Goal: Find specific page/section: Find specific page/section

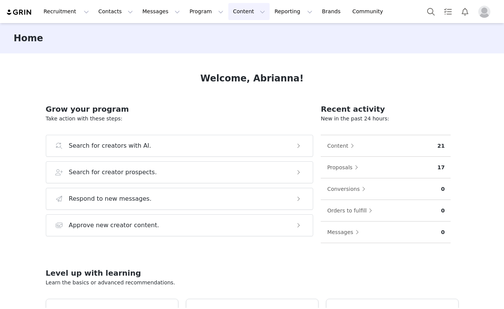
click at [238, 12] on button "Content Content" at bounding box center [248, 11] width 41 height 17
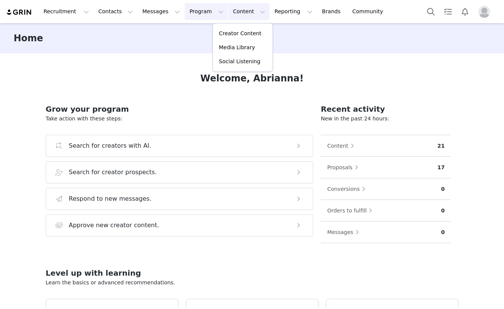
click at [187, 12] on button "Program Program" at bounding box center [206, 11] width 43 height 17
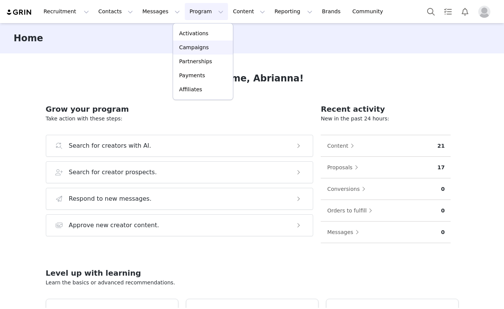
click at [195, 46] on p "Campaigns" at bounding box center [194, 48] width 30 height 8
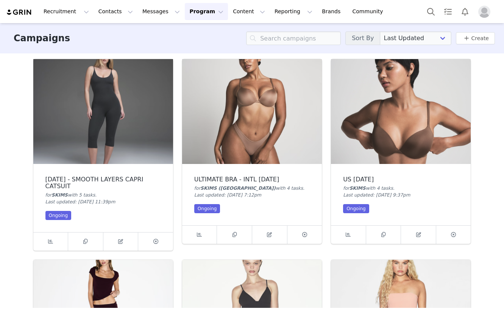
click at [244, 119] on img at bounding box center [252, 111] width 140 height 105
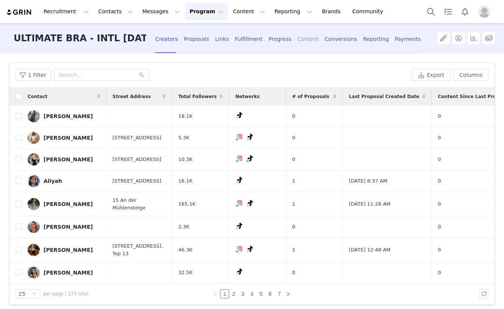
click at [302, 42] on div "Content" at bounding box center [307, 39] width 21 height 20
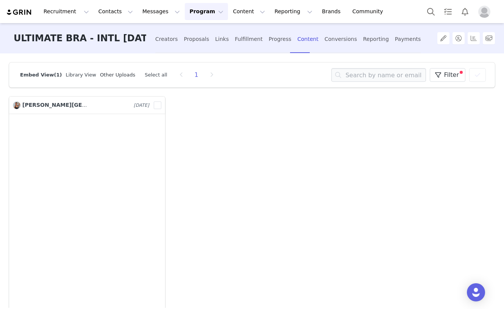
click at [113, 76] on link "Other Uploads" at bounding box center [117, 75] width 35 height 6
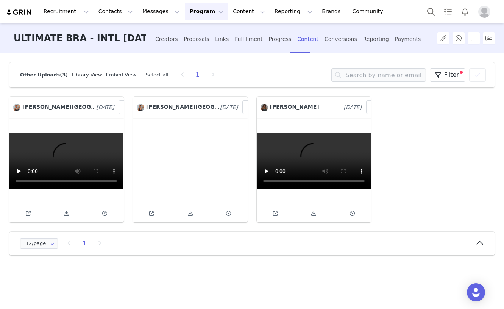
click at [76, 77] on link "Library View" at bounding box center [87, 75] width 30 height 6
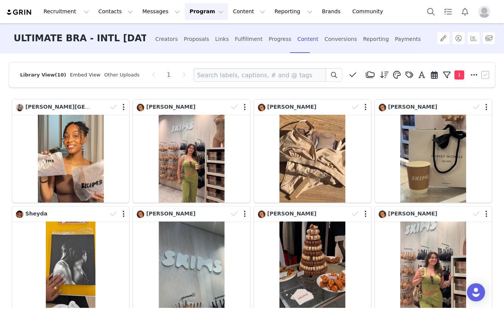
click at [82, 75] on link "Embed View" at bounding box center [85, 75] width 30 height 6
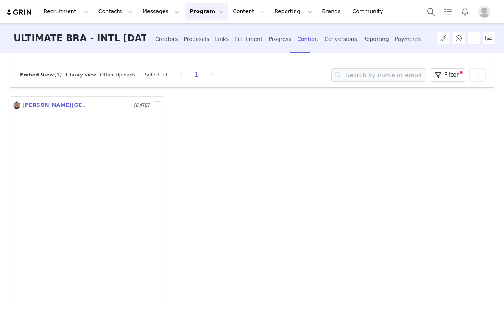
click at [48, 105] on span "Kenya Lima" at bounding box center [77, 105] width 111 height 6
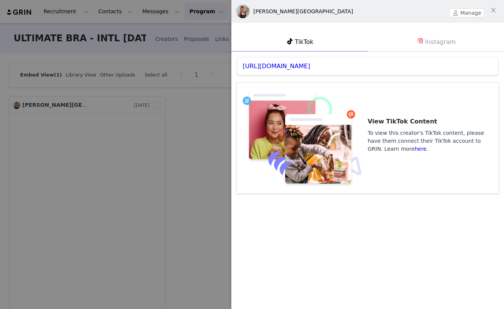
click at [261, 10] on div "Kenya Lima" at bounding box center [303, 12] width 100 height 8
click at [426, 44] on link "Instagram" at bounding box center [436, 42] width 136 height 20
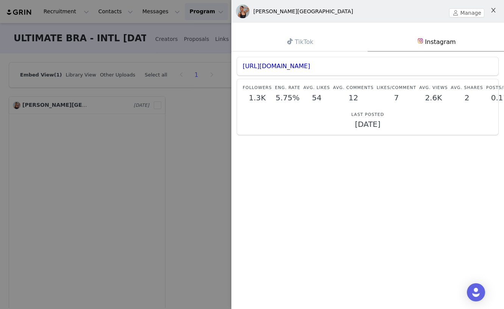
click at [492, 9] on icon "icon: close" at bounding box center [493, 10] width 4 height 5
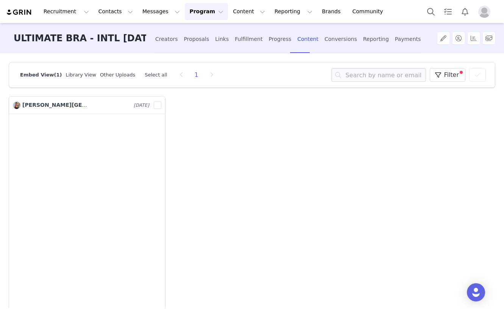
click at [286, 136] on div "Kenya Lima Sep 30, 2025 9708909 Remove Content? Click "Remove" to remove this c…" at bounding box center [252, 262] width 495 height 340
click at [300, 42] on div "Content" at bounding box center [307, 39] width 21 height 20
click at [196, 11] on button "Program Program" at bounding box center [206, 11] width 43 height 17
click at [192, 48] on p "Campaigns" at bounding box center [194, 48] width 30 height 8
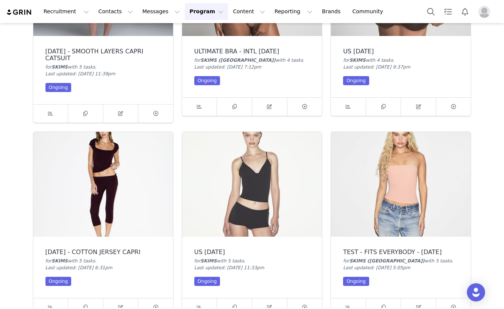
scroll to position [131, 0]
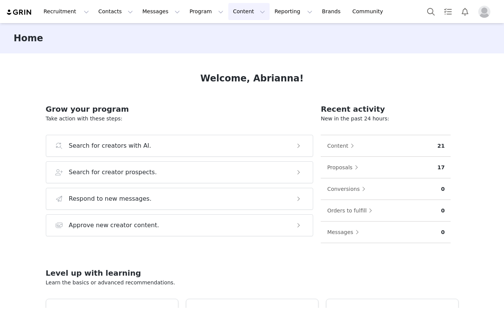
click at [232, 13] on button "Content Content" at bounding box center [248, 11] width 41 height 17
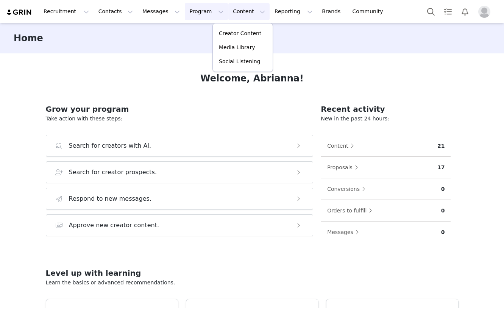
click at [187, 17] on button "Program Program" at bounding box center [206, 11] width 43 height 17
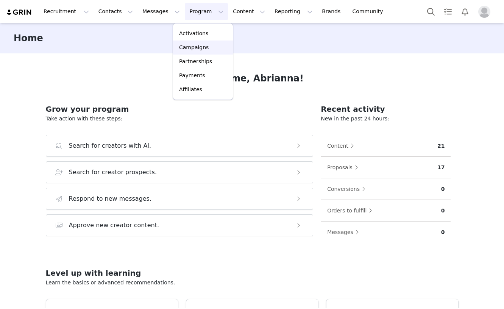
click at [186, 48] on p "Campaigns" at bounding box center [194, 48] width 30 height 8
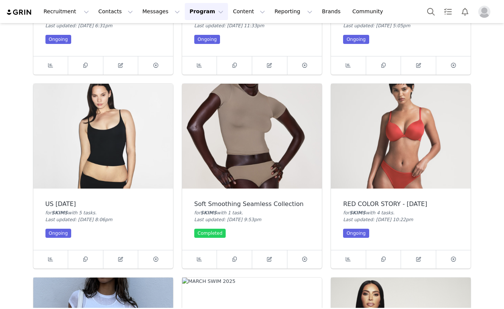
scroll to position [370, 0]
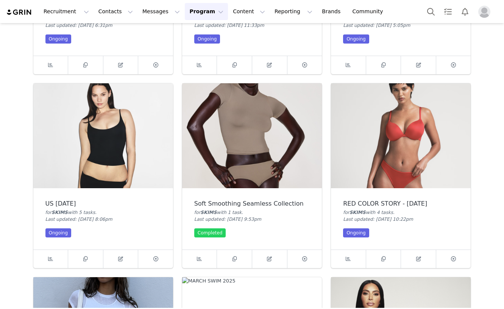
click at [366, 204] on div "RED COLOR STORY - JUNE 2025" at bounding box center [401, 203] width 116 height 7
click at [347, 257] on icon at bounding box center [348, 258] width 5 height 5
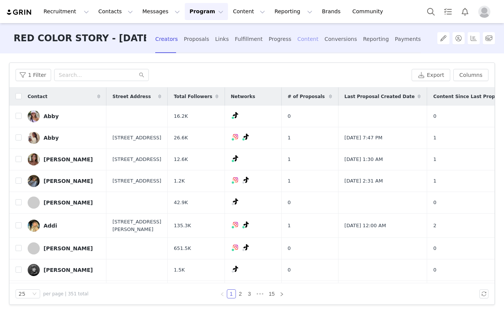
click at [302, 42] on div "Content" at bounding box center [307, 39] width 21 height 20
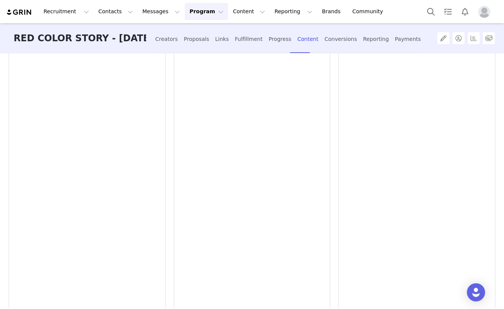
scroll to position [1183, 0]
click at [205, 288] on icon "button" at bounding box center [205, 287] width 11 height 6
click at [206, 286] on icon "button" at bounding box center [205, 287] width 11 height 6
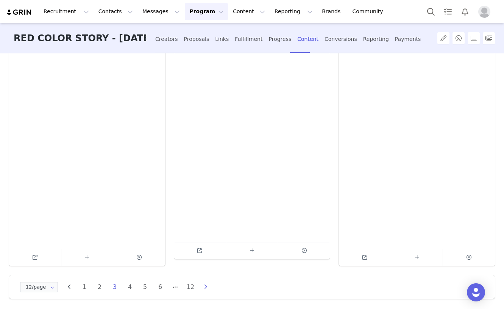
click at [206, 287] on icon "button" at bounding box center [205, 287] width 11 height 6
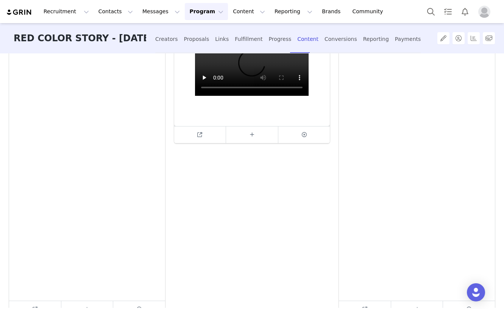
scroll to position [1167, 0]
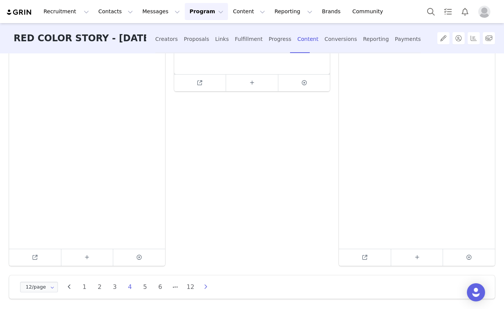
click at [206, 285] on icon "button" at bounding box center [205, 287] width 11 height 6
click at [222, 289] on icon "button" at bounding box center [220, 287] width 11 height 6
click at [222, 288] on icon "button" at bounding box center [220, 287] width 11 height 6
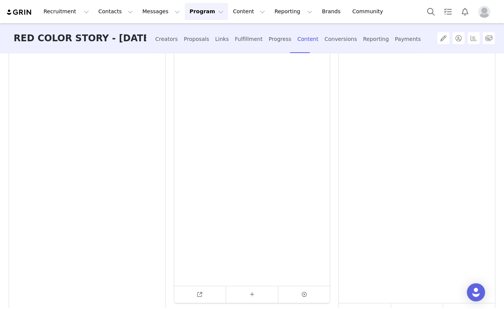
scroll to position [1290, 0]
click at [220, 285] on icon "button" at bounding box center [220, 287] width 11 height 6
click at [161, 286] on li "9" at bounding box center [160, 287] width 11 height 11
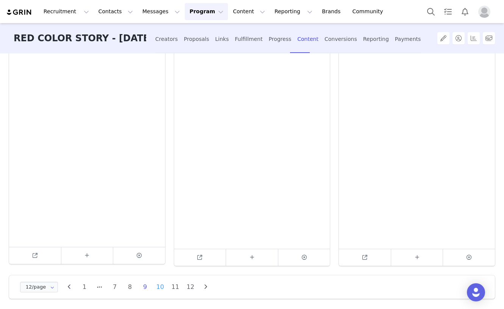
click at [159, 288] on li "10" at bounding box center [160, 287] width 11 height 11
click at [205, 288] on icon "button" at bounding box center [205, 287] width 11 height 6
click at [203, 289] on icon "button" at bounding box center [205, 287] width 11 height 6
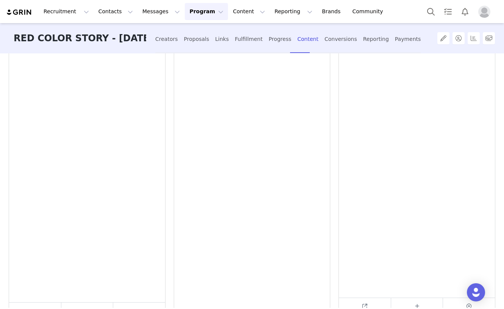
scroll to position [0, 0]
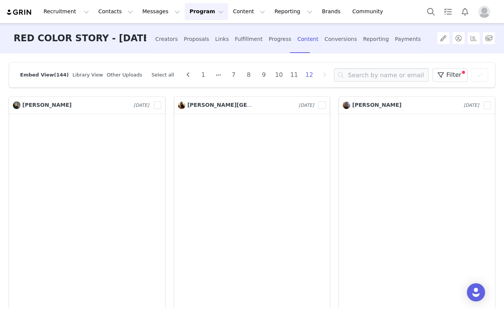
click at [195, 7] on button "Program Program" at bounding box center [206, 11] width 43 height 17
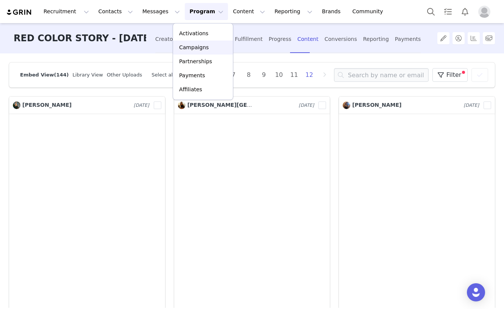
click at [188, 50] on p "Campaigns" at bounding box center [194, 48] width 30 height 8
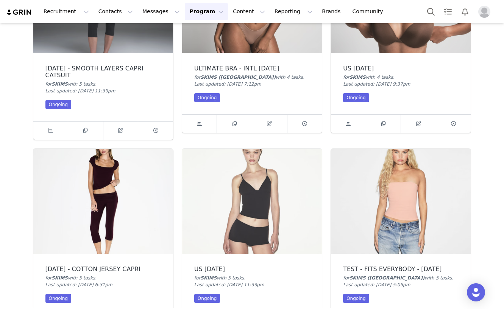
scroll to position [113, 0]
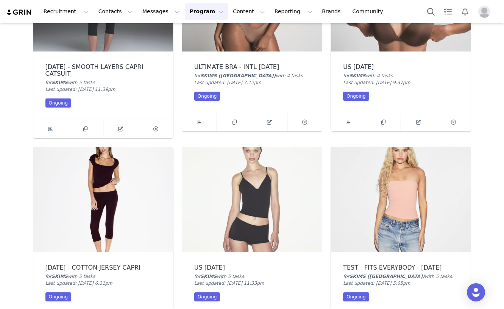
click at [217, 234] on img at bounding box center [252, 199] width 140 height 105
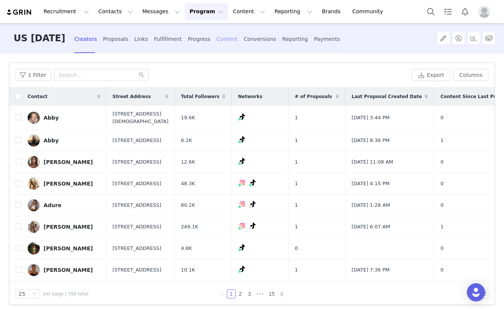
click at [238, 39] on div "Content" at bounding box center [227, 39] width 21 height 20
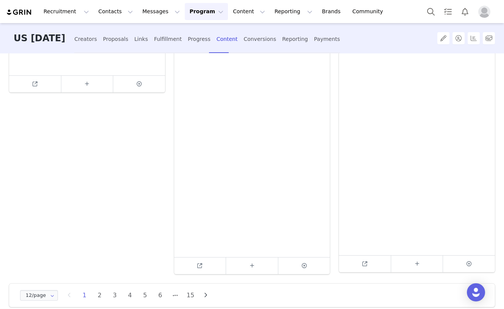
scroll to position [1162, 0]
click at [207, 286] on icon "button" at bounding box center [205, 287] width 11 height 6
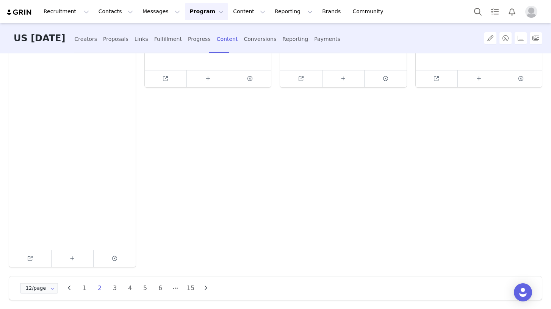
scroll to position [827, 0]
click at [114, 299] on li "3" at bounding box center [114, 298] width 11 height 11
click at [207, 288] on icon "button" at bounding box center [205, 287] width 11 height 6
click at [203, 284] on icon "button" at bounding box center [205, 287] width 11 height 6
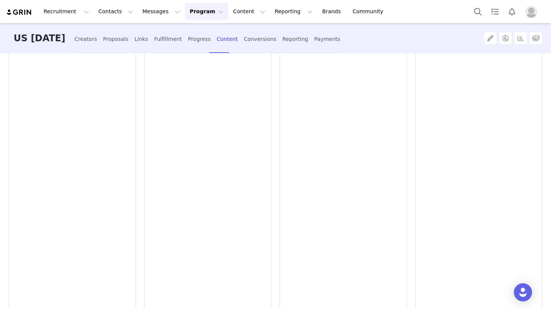
scroll to position [832, 0]
click at [220, 287] on icon "button" at bounding box center [220, 287] width 11 height 6
click at [219, 287] on icon "button" at bounding box center [220, 287] width 11 height 6
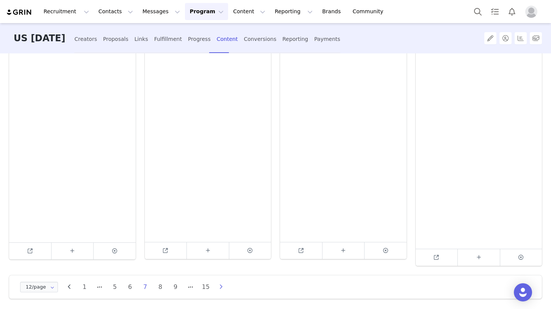
click at [221, 288] on icon "button" at bounding box center [220, 287] width 11 height 6
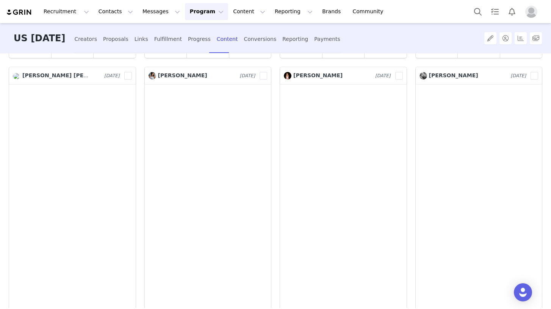
scroll to position [374, 0]
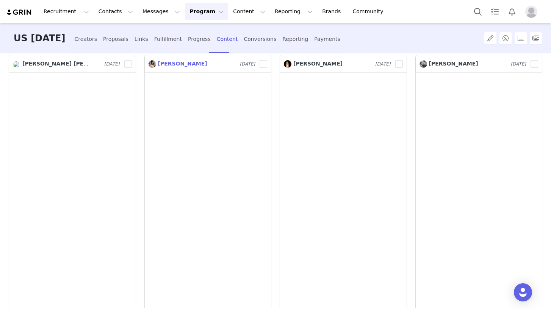
click at [190, 64] on span "Mikayla Schnepf" at bounding box center [182, 64] width 49 height 6
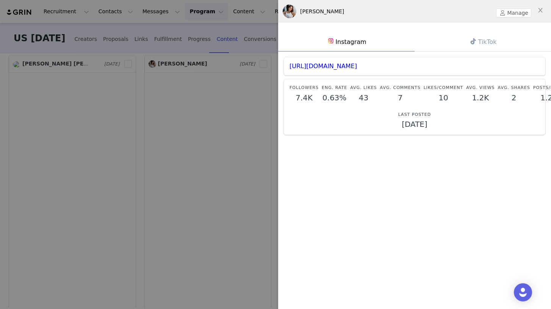
click at [344, 42] on link "Instagram" at bounding box center [346, 42] width 136 height 20
click at [333, 67] on link "https://www.instagram.com/mikaylabydesign" at bounding box center [322, 66] width 67 height 7
click at [241, 29] on div at bounding box center [275, 154] width 551 height 309
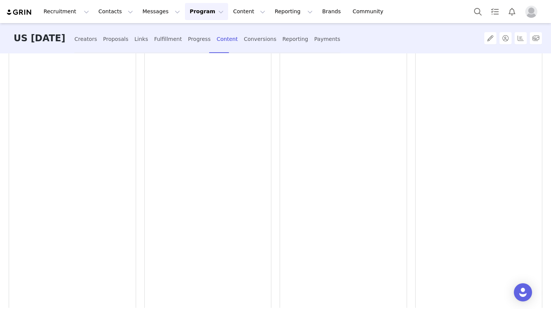
scroll to position [836, 0]
click at [220, 284] on icon "button" at bounding box center [220, 287] width 11 height 6
click at [160, 286] on li "10" at bounding box center [160, 287] width 11 height 11
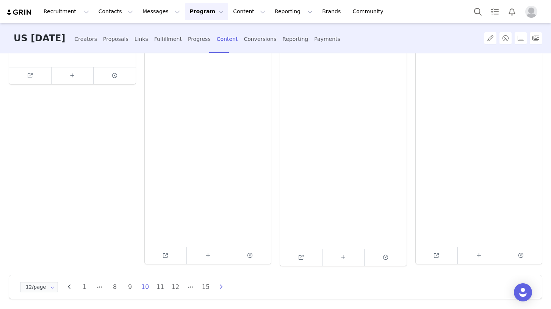
click at [220, 286] on icon "button" at bounding box center [220, 287] width 11 height 6
click at [217, 287] on icon "button" at bounding box center [220, 287] width 11 height 6
click at [204, 284] on icon "button" at bounding box center [205, 287] width 11 height 6
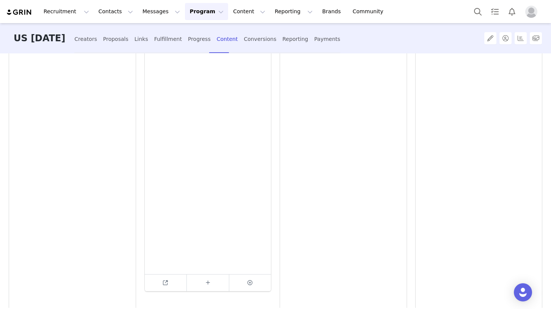
scroll to position [820, 0]
click at [178, 286] on li "14" at bounding box center [175, 287] width 11 height 11
click at [203, 288] on icon "button" at bounding box center [205, 287] width 11 height 6
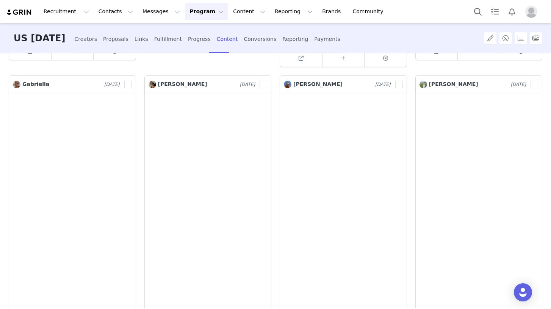
click at [202, 13] on button "Program Program" at bounding box center [206, 11] width 43 height 17
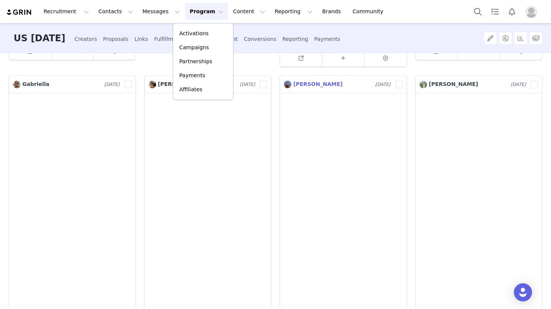
click at [313, 83] on span "Caroline Bristow" at bounding box center [317, 84] width 49 height 6
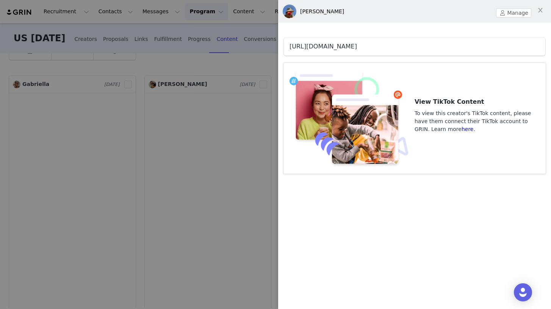
click at [318, 47] on link "https://www.tiktok.com/@carolinebristow" at bounding box center [322, 46] width 67 height 7
click at [219, 55] on div at bounding box center [275, 154] width 551 height 309
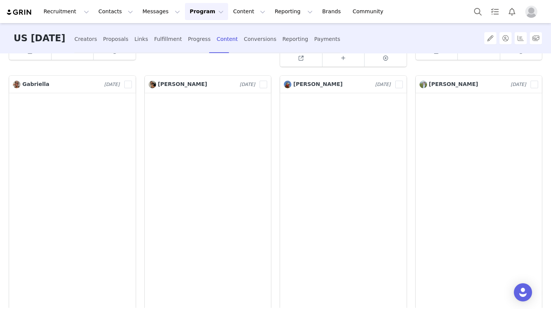
click at [192, 10] on button "Program Program" at bounding box center [206, 11] width 43 height 17
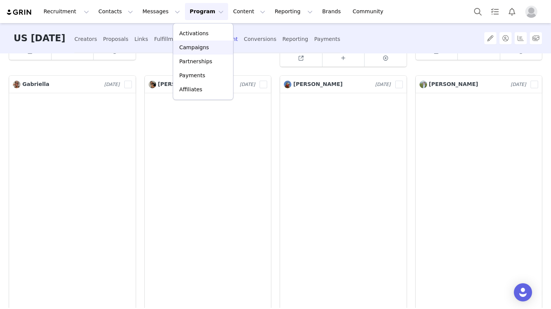
click at [198, 50] on p "Campaigns" at bounding box center [194, 48] width 30 height 8
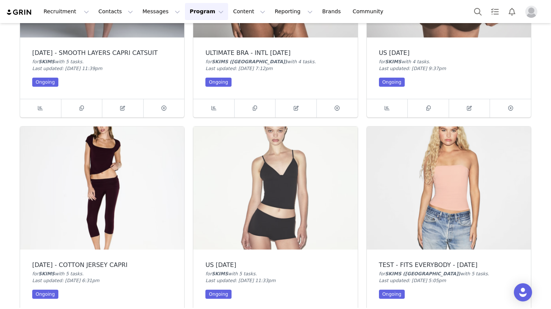
scroll to position [149, 0]
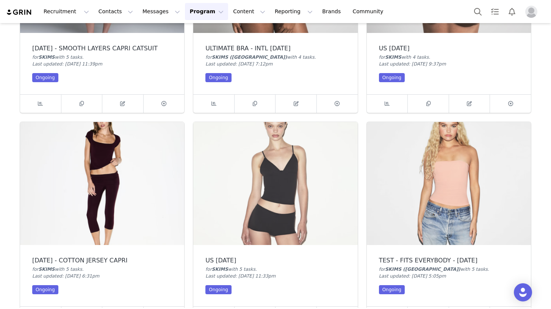
click at [401, 243] on img at bounding box center [449, 183] width 164 height 123
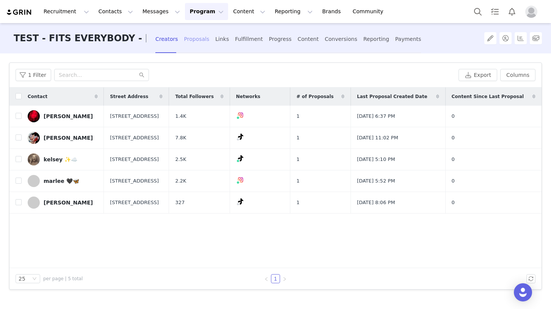
click at [191, 41] on div "Proposals" at bounding box center [196, 39] width 25 height 20
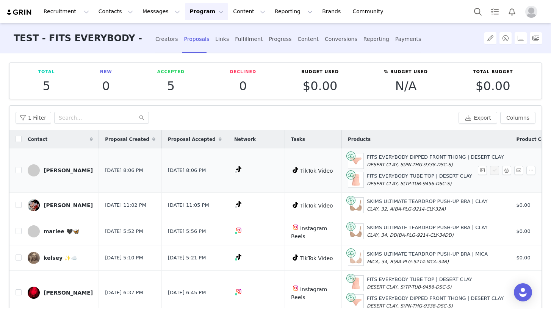
click at [52, 170] on div "Mary Polos" at bounding box center [68, 170] width 49 height 6
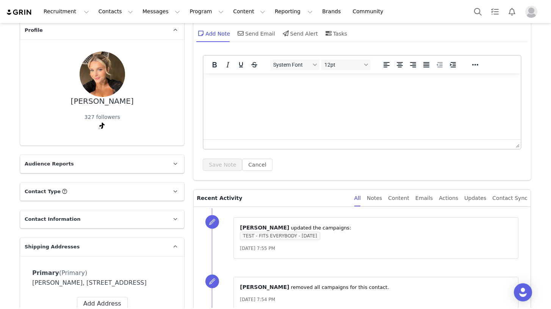
scroll to position [8, 0]
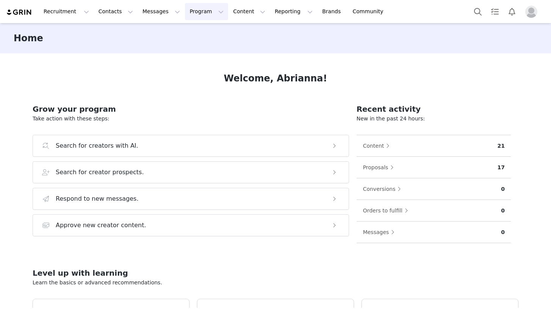
click at [194, 10] on button "Program Program" at bounding box center [206, 11] width 43 height 17
click at [197, 45] on p "Campaigns" at bounding box center [194, 48] width 30 height 8
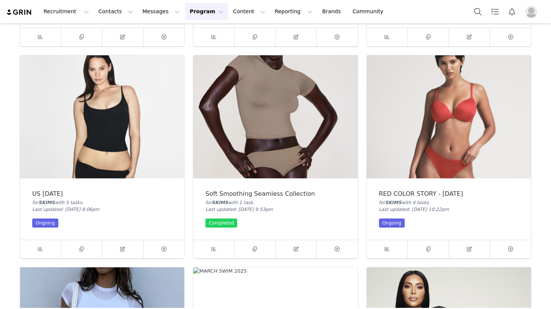
scroll to position [431, 0]
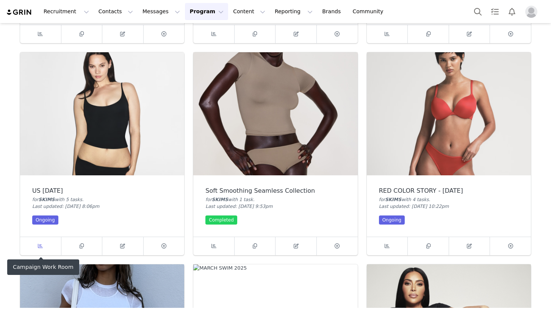
click at [43, 241] on link at bounding box center [40, 246] width 41 height 18
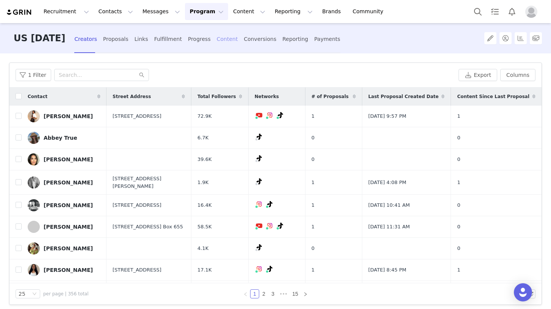
click at [230, 40] on div "Content" at bounding box center [227, 39] width 21 height 20
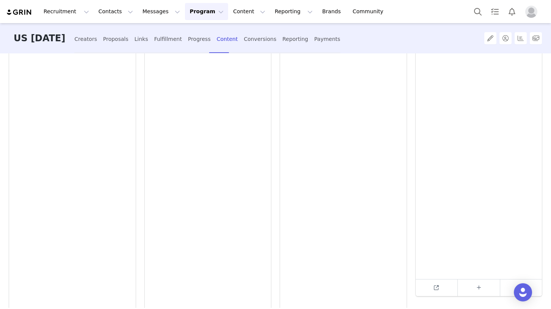
scroll to position [841, 0]
